Goal: Task Accomplishment & Management: Complete application form

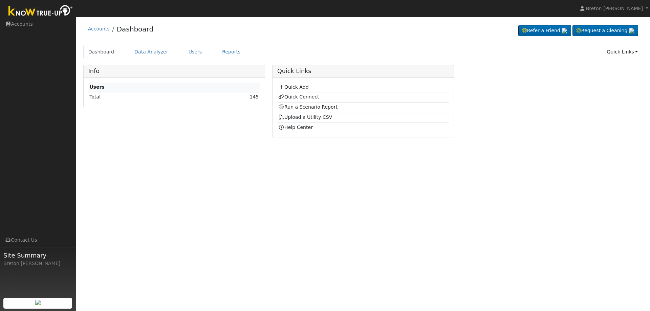
click at [293, 89] on link "Quick Add" at bounding box center [293, 86] width 30 height 5
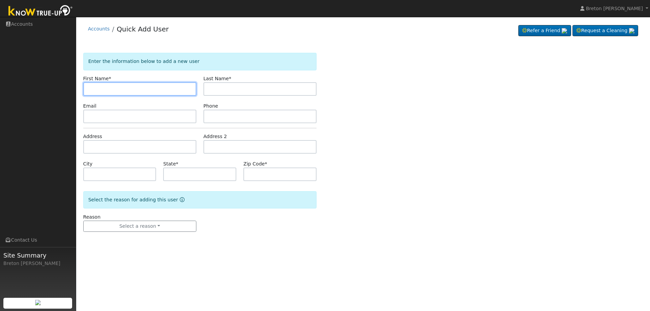
paste input "[PERSON_NAME]"
type input "[PERSON_NAME]"
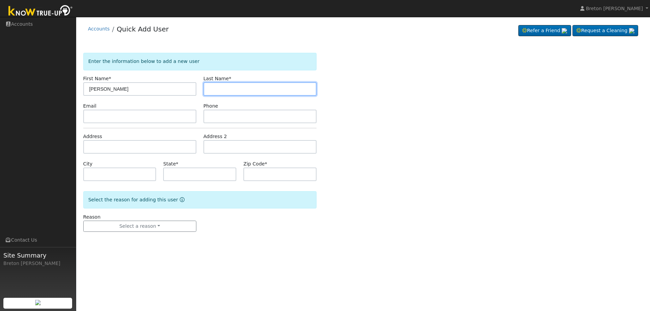
paste input "[PERSON_NAME]"
type input "[PERSON_NAME]"
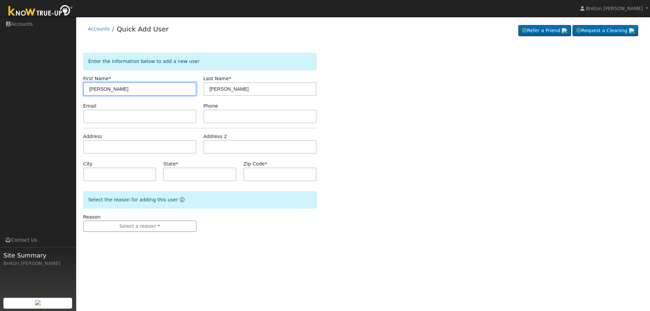
type input "[PERSON_NAME]"
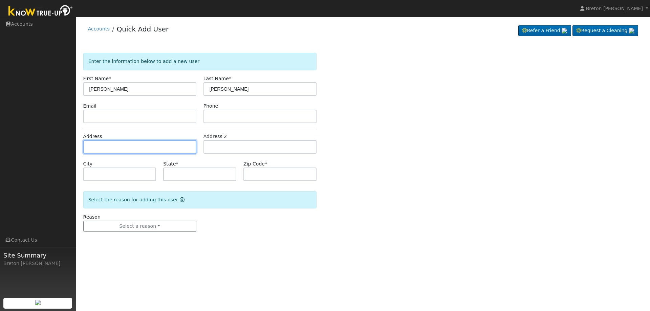
click at [115, 152] on input "text" at bounding box center [139, 147] width 113 height 14
type input "220 Main Street"
type input "Chester"
type input "CA"
type input "96020"
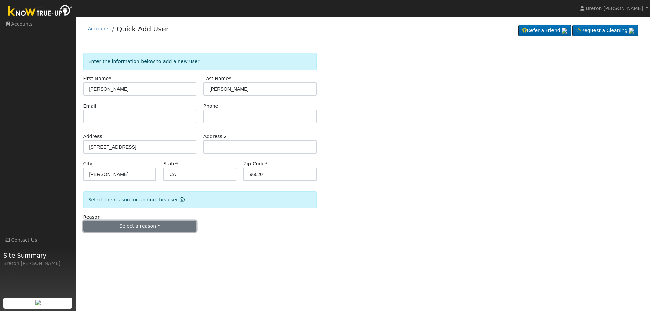
click at [142, 230] on button "Select a reason" at bounding box center [139, 227] width 113 height 12
click at [121, 242] on link "New lead" at bounding box center [121, 240] width 75 height 9
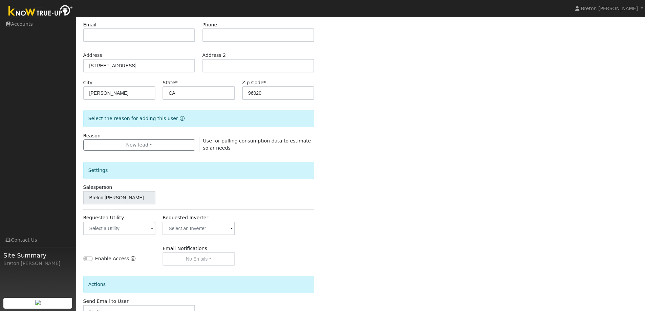
scroll to position [127, 0]
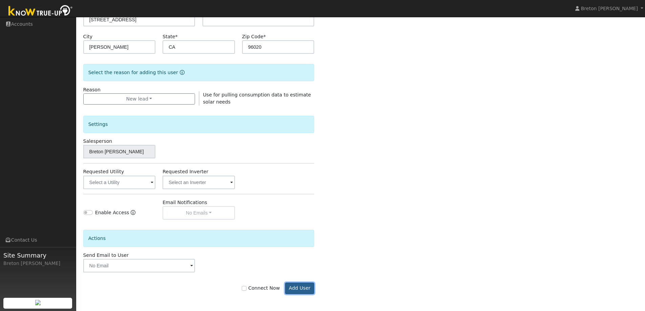
click at [299, 285] on button "Add User" at bounding box center [299, 289] width 29 height 12
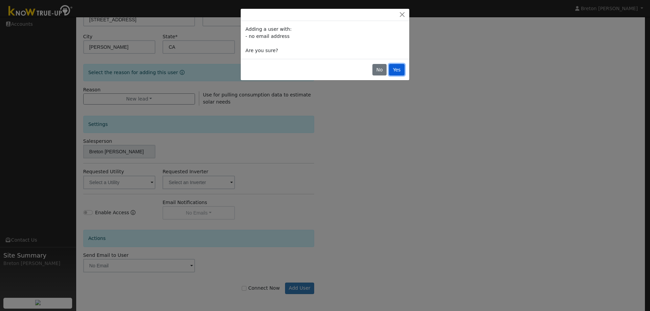
click at [393, 70] on button "Yes" at bounding box center [397, 70] width 16 height 12
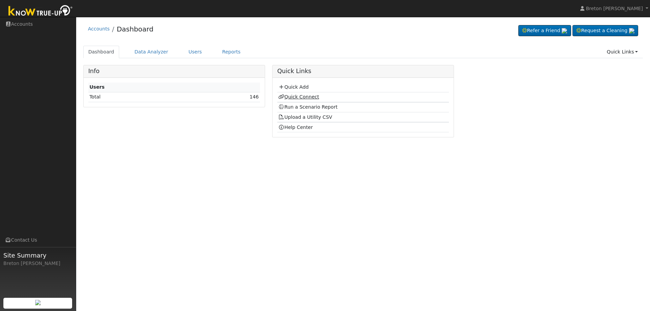
click at [304, 99] on link "Quick Connect" at bounding box center [298, 96] width 41 height 5
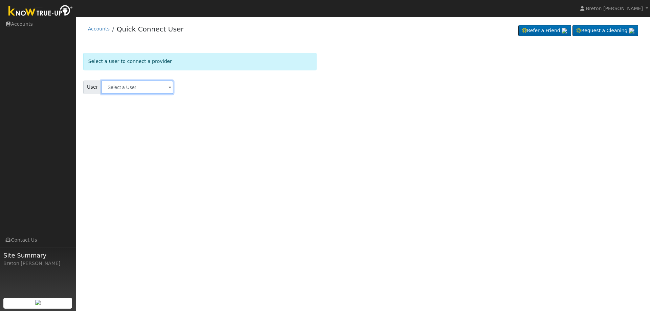
click at [144, 87] on input "text" at bounding box center [138, 88] width 72 height 14
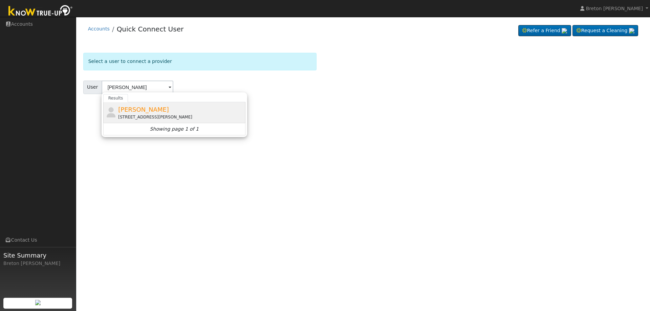
click at [128, 106] on span "Jody Schlobohm" at bounding box center [143, 109] width 51 height 7
type input "Jody Schlobohm"
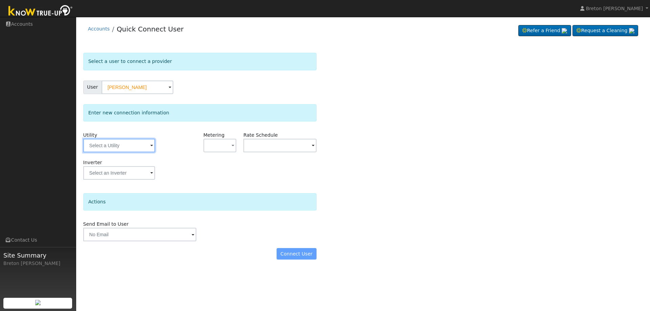
click at [144, 151] on input "text" at bounding box center [119, 146] width 72 height 14
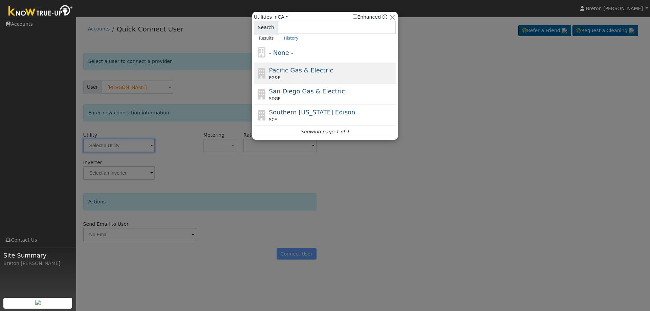
click at [293, 72] on span "Pacific Gas & Electric" at bounding box center [301, 70] width 64 height 7
type input "PG&E"
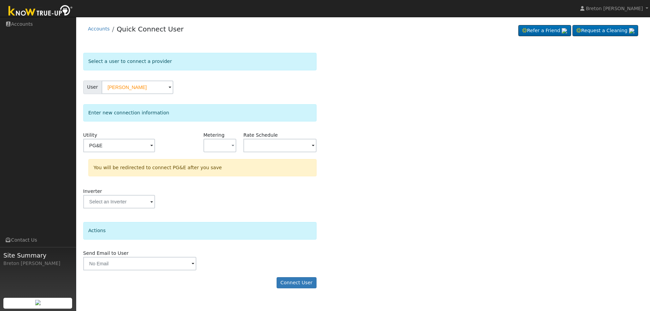
click at [231, 138] on div "Metering - None - NEM NBT" at bounding box center [220, 145] width 40 height 27
click at [229, 142] on button "button" at bounding box center [220, 146] width 33 height 14
click at [216, 170] on link "NEM" at bounding box center [227, 169] width 47 height 9
click at [227, 144] on button "NEM" at bounding box center [220, 146] width 33 height 14
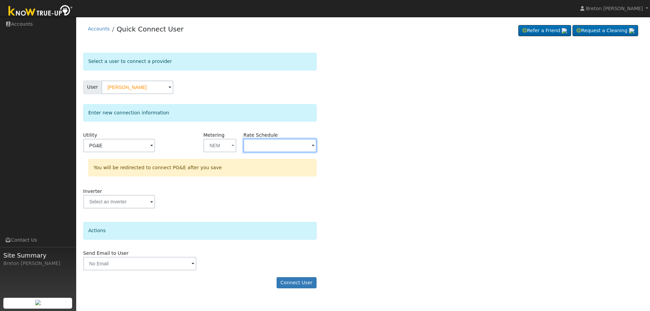
click at [277, 147] on input "text" at bounding box center [279, 146] width 73 height 14
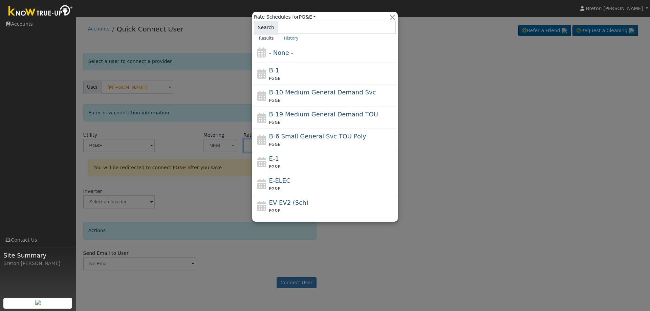
click at [299, 74] on div "B-1 PG&E" at bounding box center [332, 74] width 126 height 16
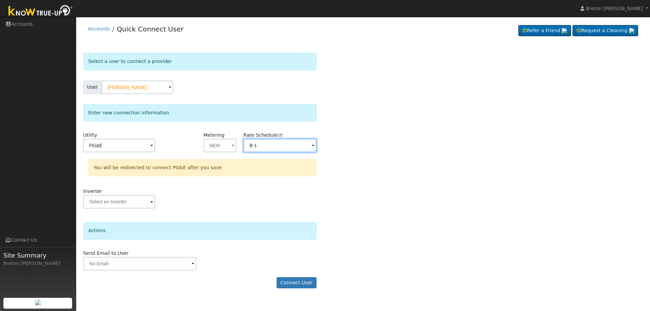
click at [279, 149] on input "B-1" at bounding box center [279, 146] width 73 height 14
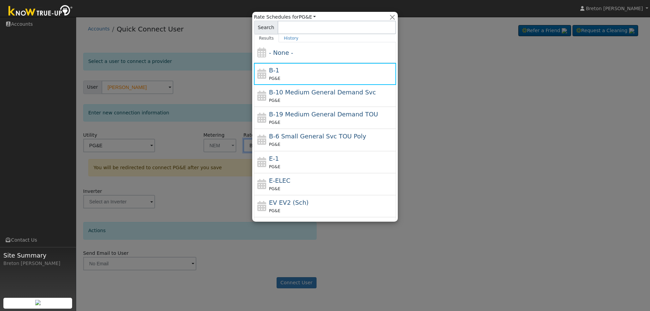
click at [301, 137] on span "B-6 Small General Svc TOU Poly" at bounding box center [317, 136] width 97 height 7
type input "B-6 Small General Svc TOU Poly"
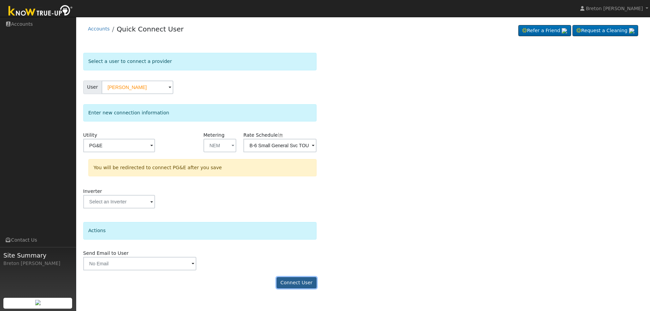
click at [296, 284] on button "Connect User" at bounding box center [297, 283] width 40 height 12
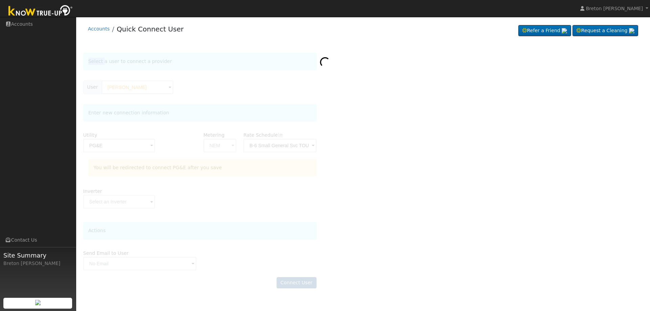
click at [296, 284] on div at bounding box center [363, 174] width 560 height 242
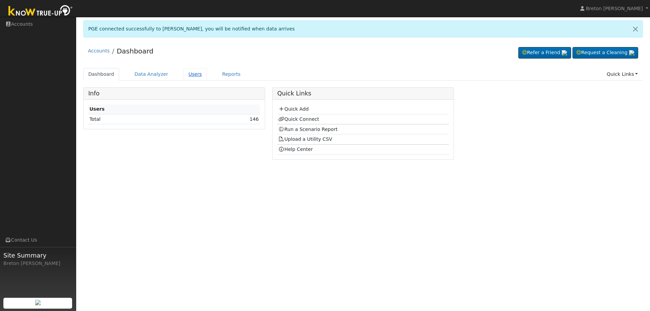
click at [194, 74] on link "Users" at bounding box center [196, 74] width 24 height 13
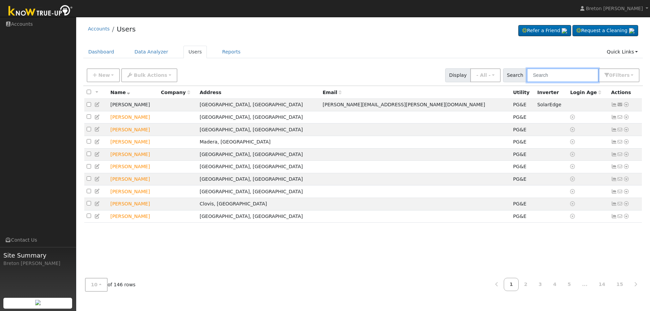
click at [564, 77] on input "text" at bounding box center [563, 75] width 72 height 14
type input "jody"
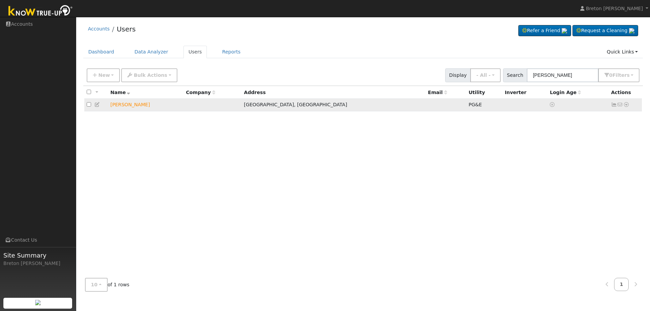
click at [616, 106] on icon at bounding box center [614, 104] width 6 height 5
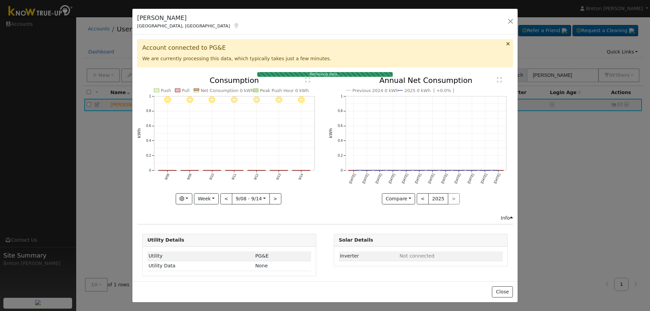
click at [335, 131] on icon "Previous 2024 0 kWh 2025 0 kWh [ +0.0% ] Sep '24 Oct '24 Nov '24 Dec '24 Jan '2…" at bounding box center [421, 139] width 184 height 124
click at [197, 193] on button "Week" at bounding box center [206, 199] width 25 height 12
click at [211, 239] on link "Year" at bounding box center [217, 241] width 47 height 9
type input "2024-09-01"
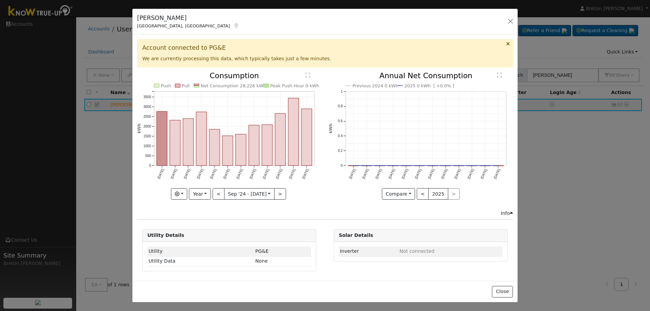
click at [335, 34] on div "Jody Schlobohm Chester, CA Default Account Default Account 220 Main Street, Che…" at bounding box center [324, 22] width 385 height 26
click at [506, 23] on button "button" at bounding box center [510, 21] width 9 height 9
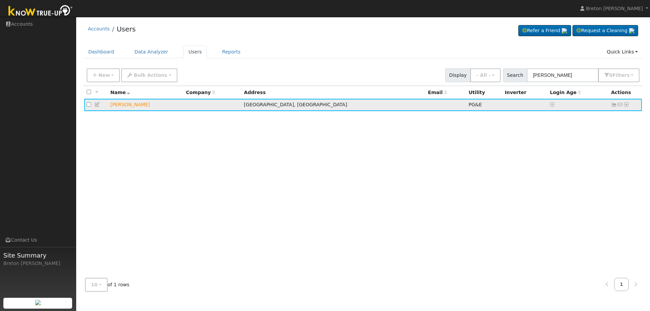
click at [612, 106] on icon at bounding box center [614, 104] width 6 height 5
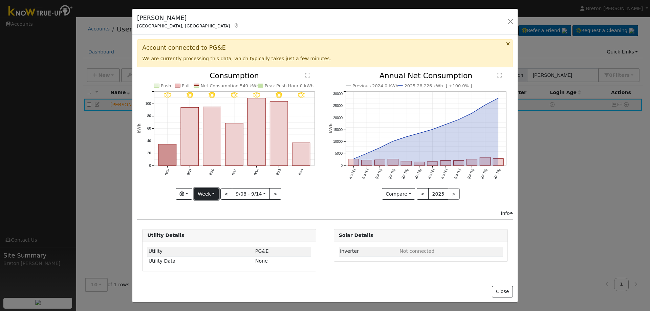
click at [214, 197] on button "Week" at bounding box center [206, 194] width 25 height 12
click at [207, 237] on link "Year" at bounding box center [217, 236] width 47 height 9
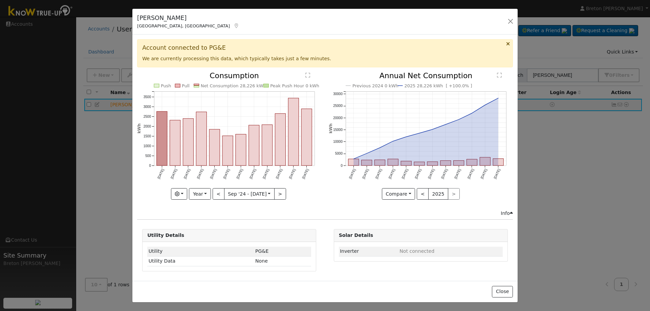
click at [213, 191] on icon "Push Pull Net Consumption 28,226 kWh Peak Push Hour 0 kWh Sep '24 Oct '24 Nov '…" at bounding box center [229, 134] width 184 height 124
click at [210, 191] on button "Year" at bounding box center [200, 194] width 22 height 12
click at [214, 210] on link "Day" at bounding box center [212, 207] width 47 height 9
type input "2025-08-31"
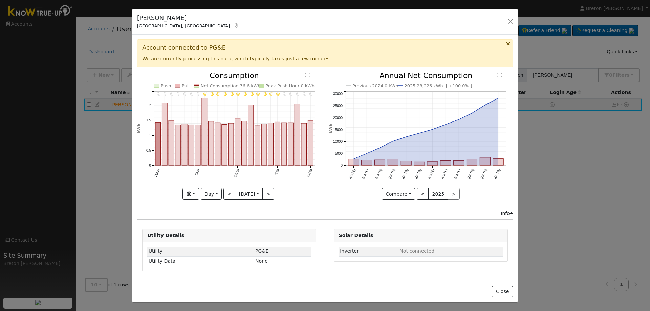
click at [240, 195] on body "installed Breton Stout Breton Stout Profile Help Center Terms Of Service See Wh…" at bounding box center [325, 164] width 650 height 294
click at [287, 185] on icon "11PM - MostlyClear 10PM - MostlyClear 9PM - MostlyClear 8PM - MostlyClear 7PM -…" at bounding box center [229, 134] width 184 height 124
click at [247, 194] on input "2025-08-31" at bounding box center [248, 194] width 27 height 11
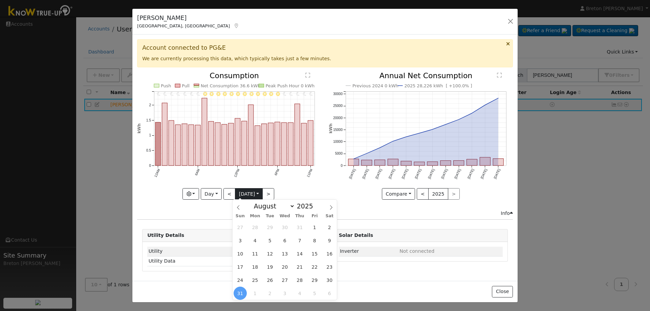
click at [248, 194] on input "2025-08-31" at bounding box center [248, 194] width 27 height 11
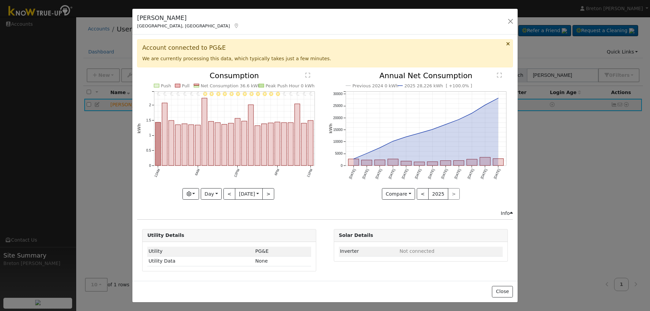
click at [251, 183] on icon "11PM - MostlyClear 10PM - MostlyClear 9PM - MostlyClear 8PM - MostlyClear 7PM -…" at bounding box center [229, 134] width 184 height 124
click at [243, 194] on input "2025-08-31" at bounding box center [248, 194] width 27 height 11
click at [238, 210] on icon at bounding box center [238, 207] width 5 height 5
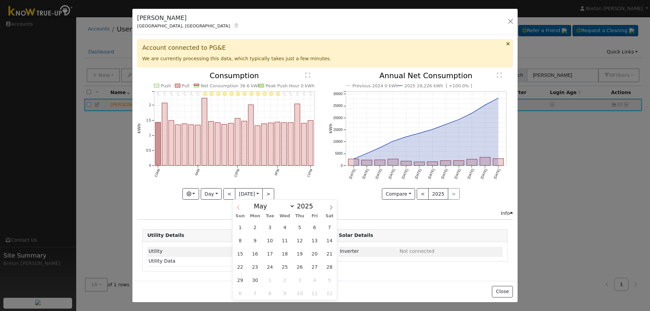
click at [238, 210] on icon at bounding box center [238, 207] width 5 height 5
click at [237, 209] on icon at bounding box center [238, 207] width 5 height 5
click at [331, 209] on icon at bounding box center [331, 207] width 5 height 5
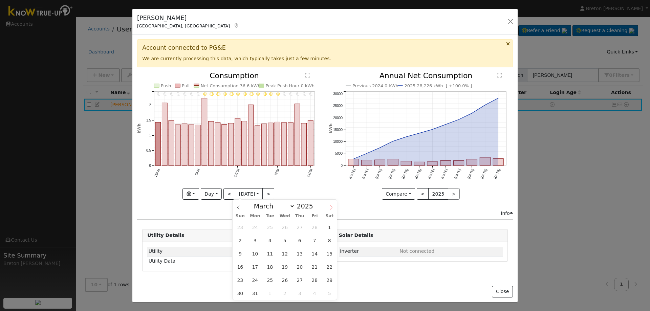
select select "3"
click at [273, 257] on span "15" at bounding box center [269, 253] width 13 height 13
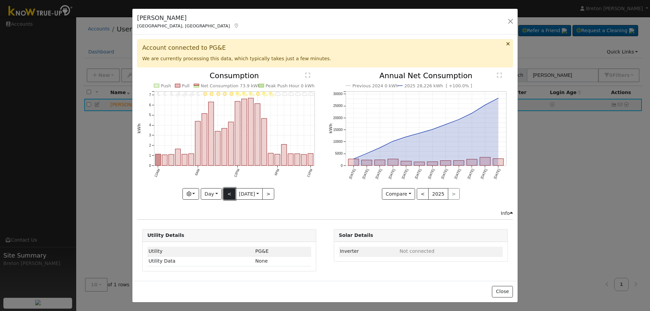
click at [227, 196] on button "<" at bounding box center [230, 194] width 12 height 12
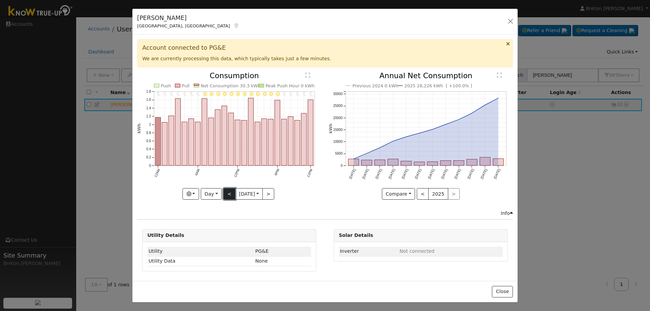
click at [227, 196] on button "<" at bounding box center [230, 194] width 12 height 12
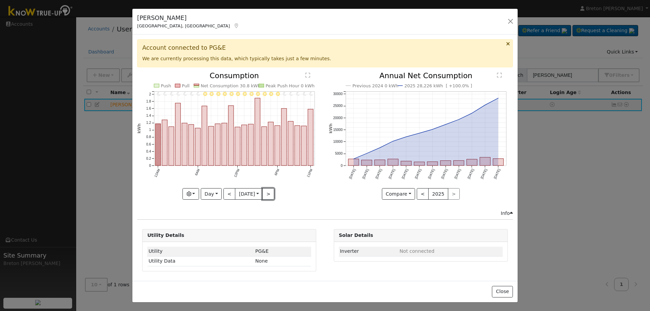
click at [271, 195] on button ">" at bounding box center [268, 194] width 12 height 12
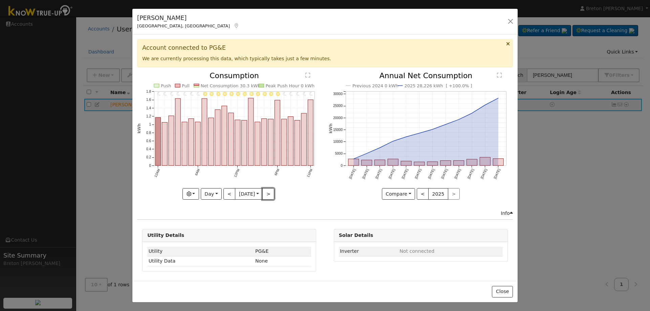
click at [271, 195] on button ">" at bounding box center [268, 194] width 12 height 12
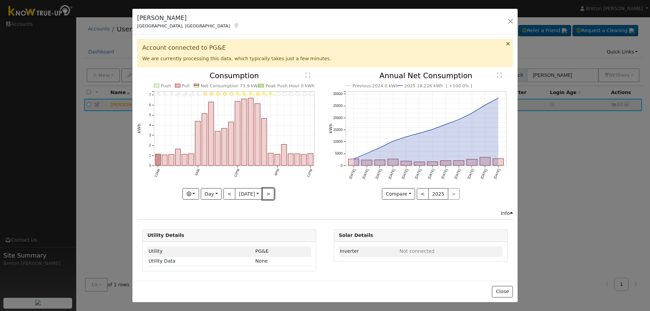
click at [271, 195] on button ">" at bounding box center [268, 194] width 12 height 12
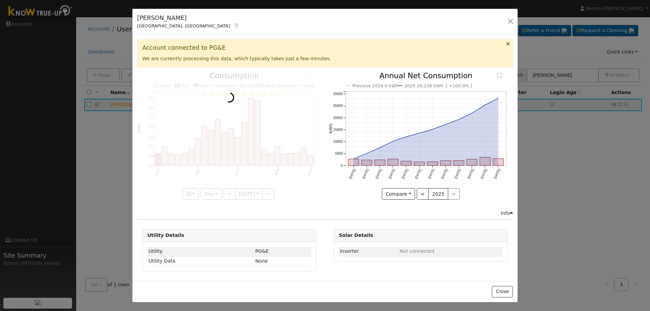
click at [271, 195] on div at bounding box center [229, 136] width 184 height 128
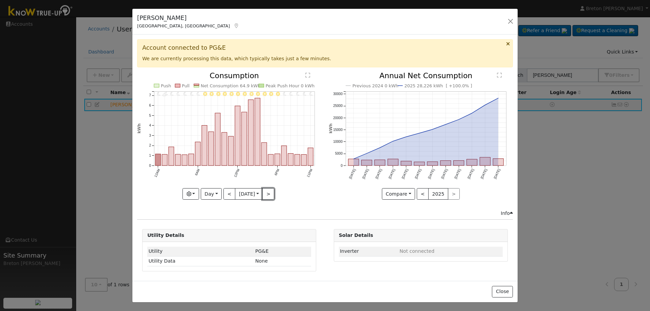
click at [271, 195] on button ">" at bounding box center [268, 194] width 12 height 12
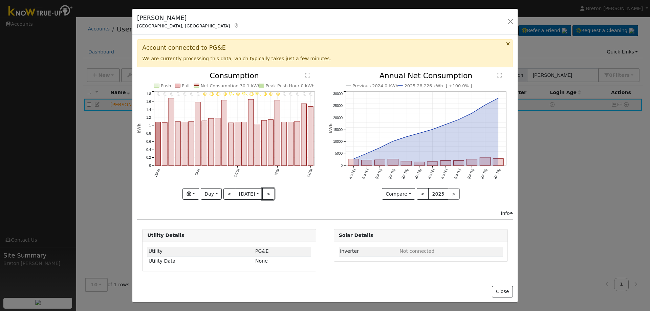
click at [271, 195] on button ">" at bounding box center [268, 194] width 12 height 12
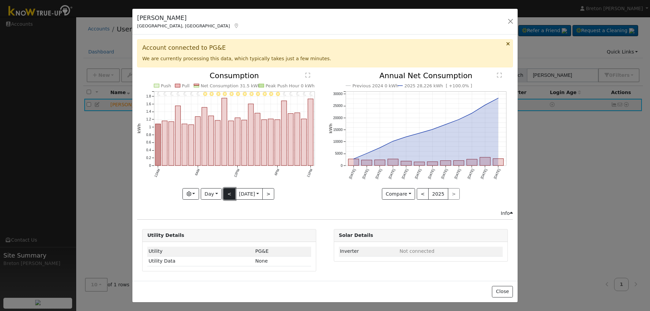
click at [231, 193] on button "<" at bounding box center [230, 194] width 12 height 12
click at [230, 193] on div at bounding box center [229, 136] width 184 height 128
click at [230, 193] on button "<" at bounding box center [230, 194] width 12 height 12
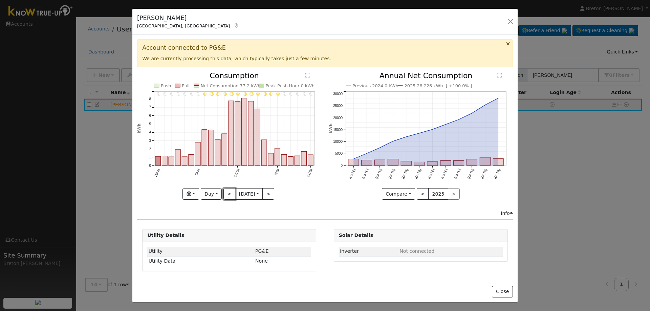
click at [230, 193] on button "<" at bounding box center [230, 194] width 12 height 12
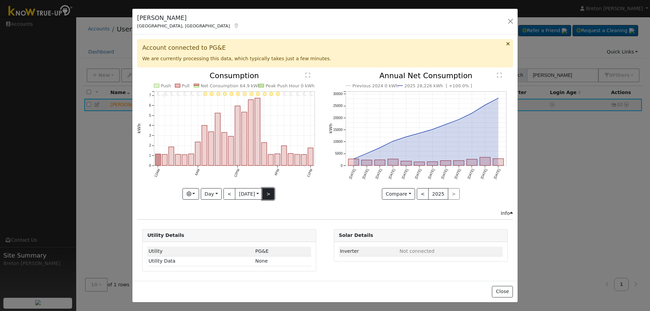
click at [269, 196] on button ">" at bounding box center [268, 194] width 12 height 12
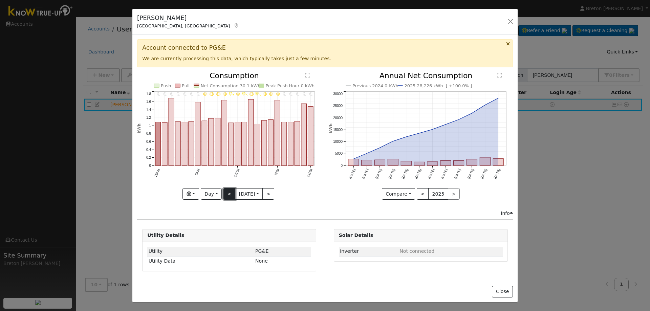
click at [225, 194] on button "<" at bounding box center [230, 194] width 12 height 12
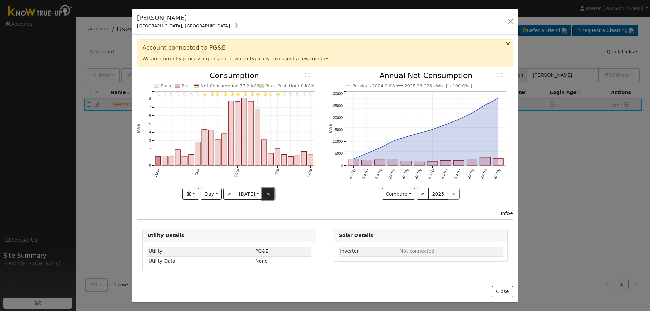
click at [270, 195] on button ">" at bounding box center [268, 194] width 12 height 12
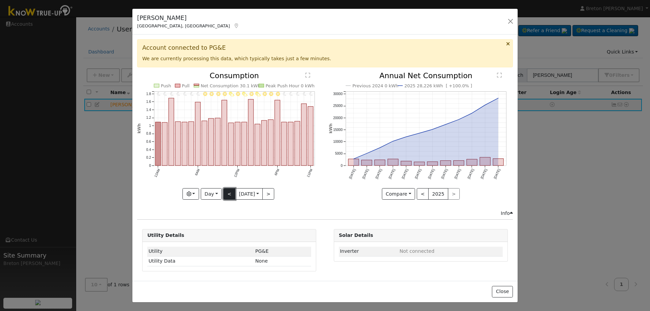
click at [226, 196] on button "<" at bounding box center [230, 194] width 12 height 12
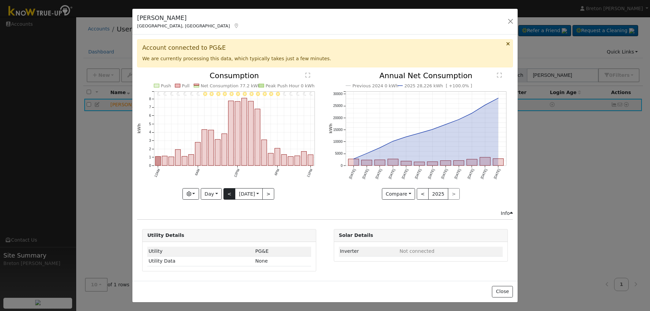
click at [226, 196] on div "11PM - Clear 10PM - Clear 9PM - Clear 8PM - Clear 7PM - Clear 6PM - Clear 5PM -…" at bounding box center [229, 136] width 184 height 128
click at [226, 196] on button "<" at bounding box center [230, 194] width 12 height 12
type input "2025-04-18"
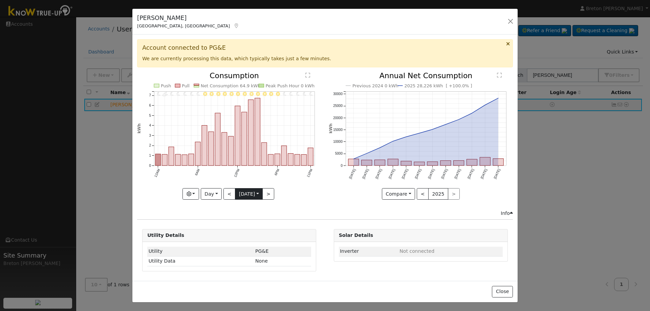
click at [243, 193] on input "2025-04-18" at bounding box center [248, 194] width 27 height 11
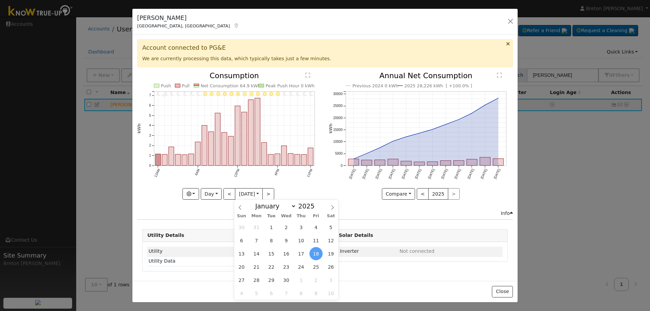
click at [234, 209] on div "11PM - Clear 10PM - Clear 9PM - Clear 8PM - Clear 7PM - Clear 6PM - Clear 5PM -…" at bounding box center [229, 141] width 191 height 138
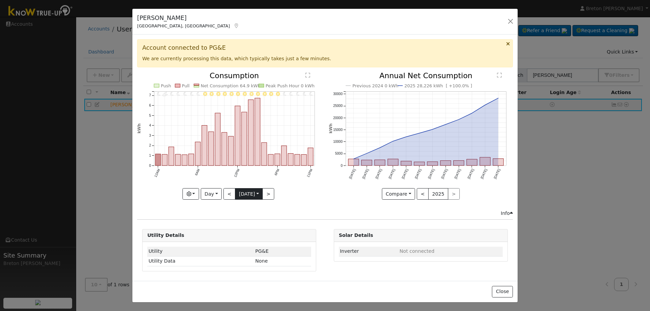
click at [243, 193] on input "2025-04-18" at bounding box center [248, 194] width 27 height 11
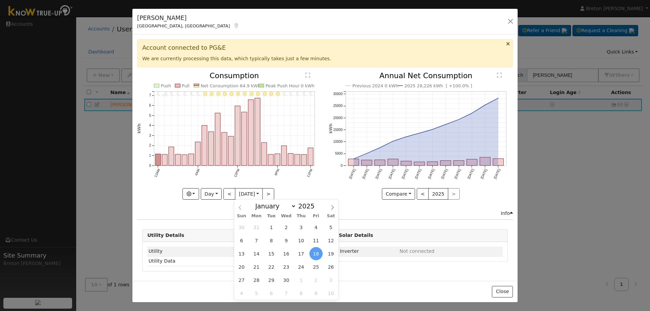
click at [243, 211] on span at bounding box center [240, 206] width 12 height 12
select select "0"
click at [243, 211] on span at bounding box center [240, 206] width 12 height 12
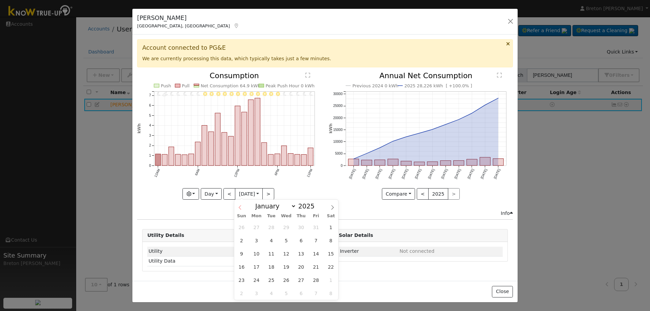
type input "2024"
click at [243, 211] on span at bounding box center [240, 206] width 12 height 12
click at [327, 210] on span at bounding box center [333, 206] width 12 height 12
select select "11"
click at [287, 251] on span "18" at bounding box center [286, 253] width 13 height 13
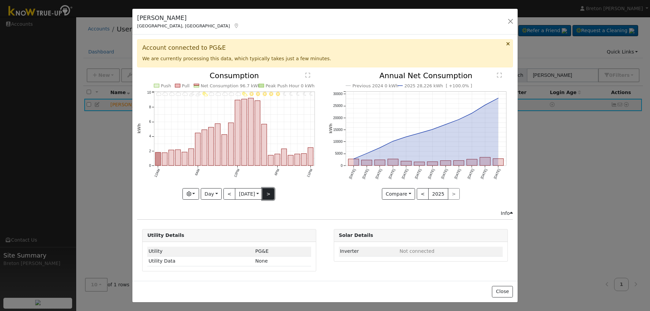
click at [273, 193] on button ">" at bounding box center [268, 194] width 12 height 12
click at [273, 193] on div "Push Pull Net Consumption 100 kWh Peak Push Hour 0 kWh 12AM 6AM 12PM 6PM 11PM 0…" at bounding box center [229, 136] width 184 height 128
click at [273, 193] on button ">" at bounding box center [268, 194] width 12 height 12
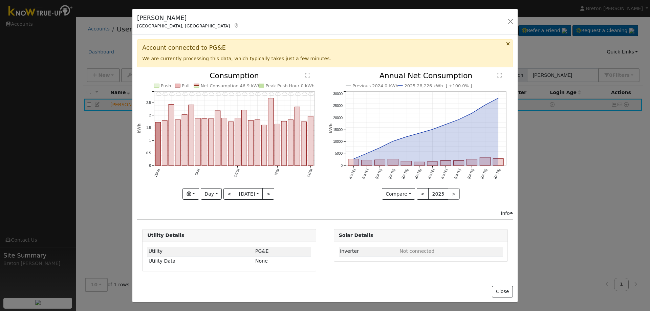
click at [323, 78] on div "11PM - Cloudy 10PM - Cloudy 9PM - Cloudy 8PM - Cloudy 7PM - Cloudy 6PM - Cloudy…" at bounding box center [229, 141] width 191 height 138
click at [211, 192] on button "Day" at bounding box center [211, 194] width 21 height 12
click at [215, 225] on link "Month" at bounding box center [224, 226] width 47 height 9
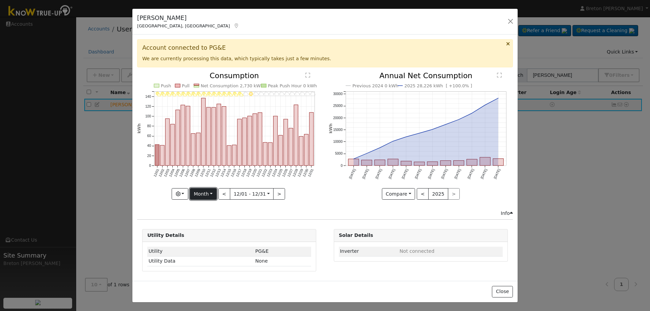
click at [208, 192] on button "Month" at bounding box center [203, 194] width 27 height 12
click at [216, 238] on link "Year" at bounding box center [213, 236] width 47 height 9
type input "2024-09-01"
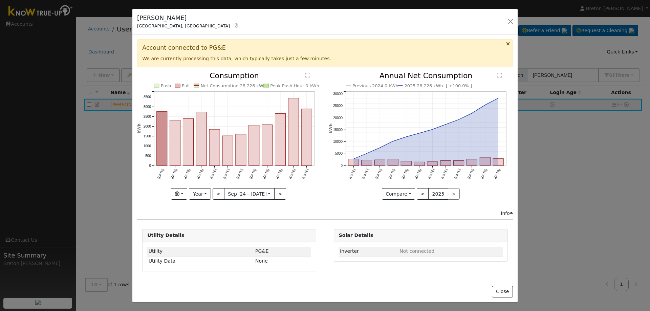
click at [325, 191] on div "Push Pull Net Consumption 28,226 kWh Peak Push Hour 0 kWh Sep '24 Oct '24 Nov '…" at bounding box center [229, 141] width 191 height 138
click at [179, 192] on icon "button" at bounding box center [177, 194] width 5 height 5
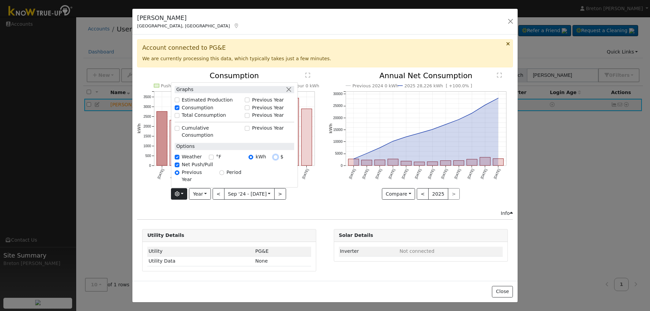
click at [278, 160] on input "$" at bounding box center [275, 157] width 5 height 5
radio input "true"
radio input "false"
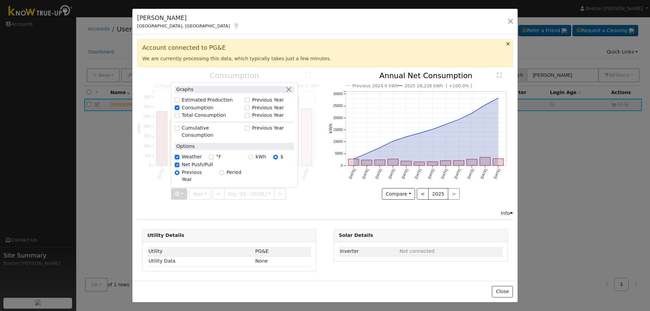
click at [345, 212] on div "Info" at bounding box center [325, 213] width 383 height 7
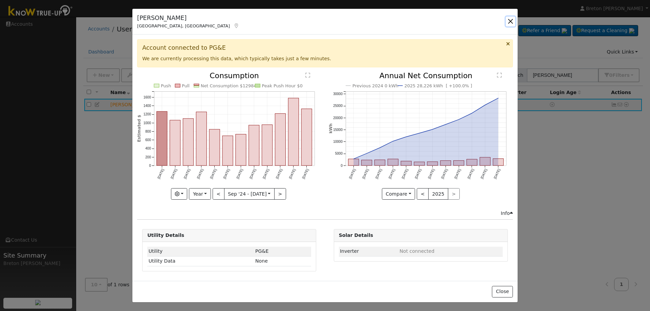
click at [511, 20] on button "button" at bounding box center [510, 21] width 9 height 9
